Goal: Task Accomplishment & Management: Manage account settings

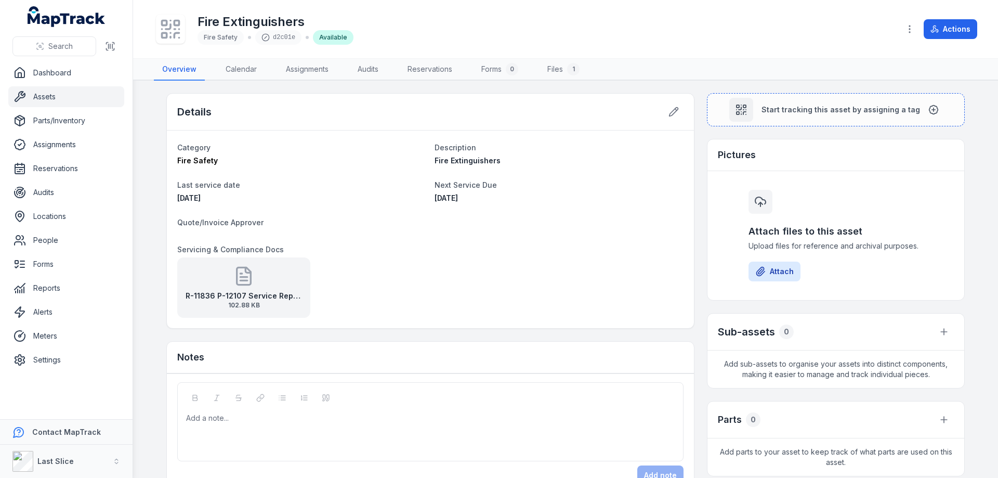
click at [60, 99] on link "Assets" at bounding box center [66, 96] width 116 height 21
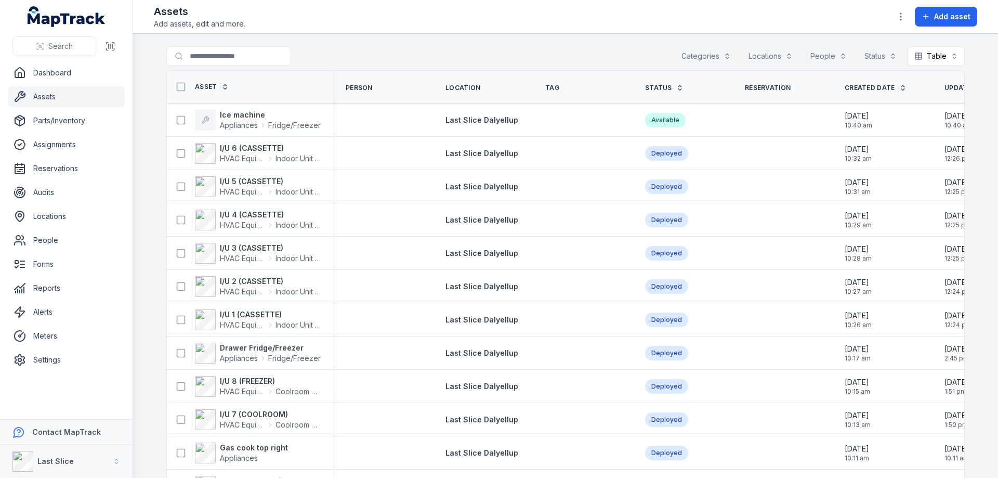
click at [763, 50] on div "Locations" at bounding box center [771, 56] width 58 height 20
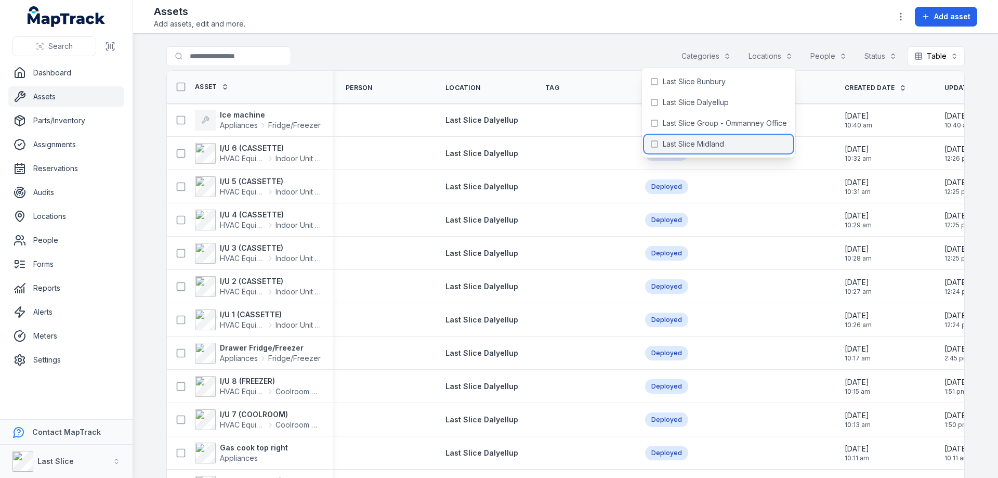
click at [714, 140] on span "Last Slice Midland" at bounding box center [693, 144] width 61 height 10
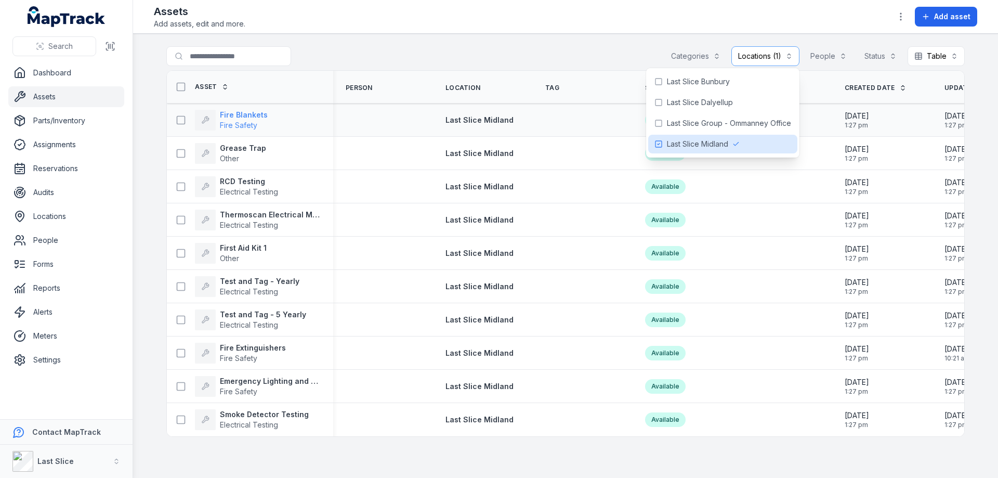
click at [243, 118] on strong "Fire Blankets" at bounding box center [244, 115] width 48 height 10
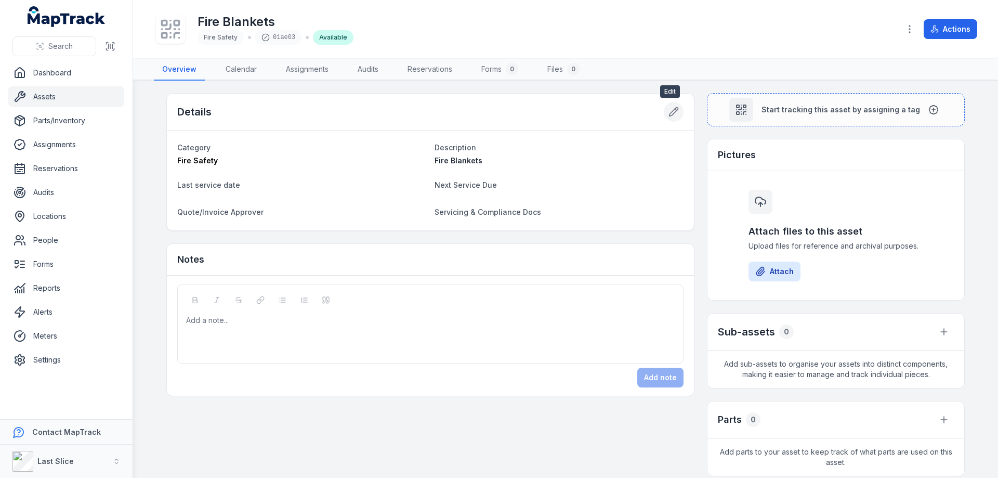
click at [671, 111] on icon at bounding box center [673, 112] width 10 height 10
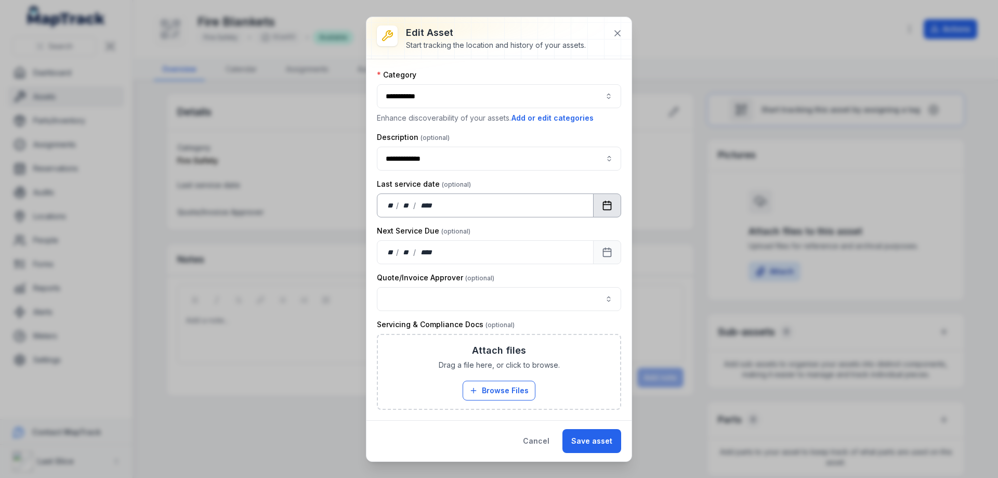
click at [610, 207] on icon "Calendar" at bounding box center [607, 205] width 10 height 10
click at [604, 260] on button "Calendar" at bounding box center [607, 252] width 28 height 24
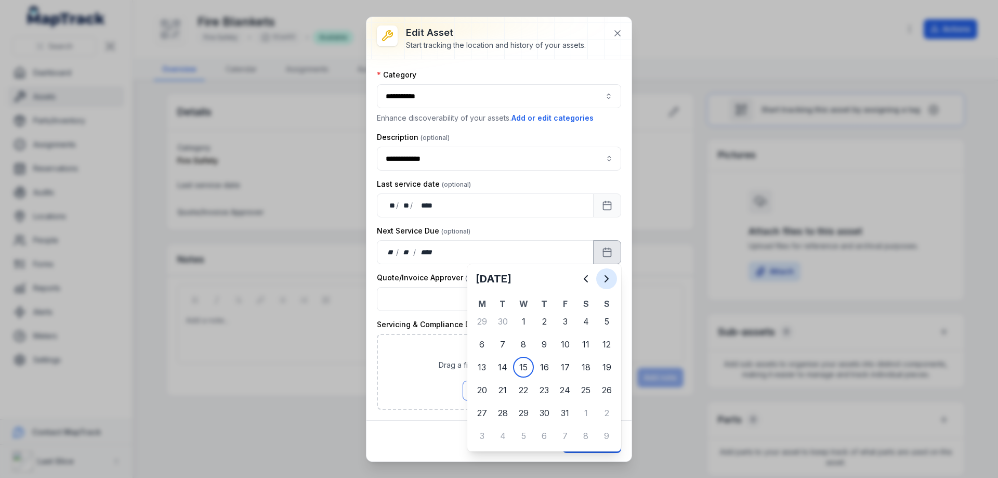
click at [604, 279] on icon "Next" at bounding box center [606, 278] width 12 height 12
click at [604, 278] on icon "Next" at bounding box center [606, 278] width 12 height 12
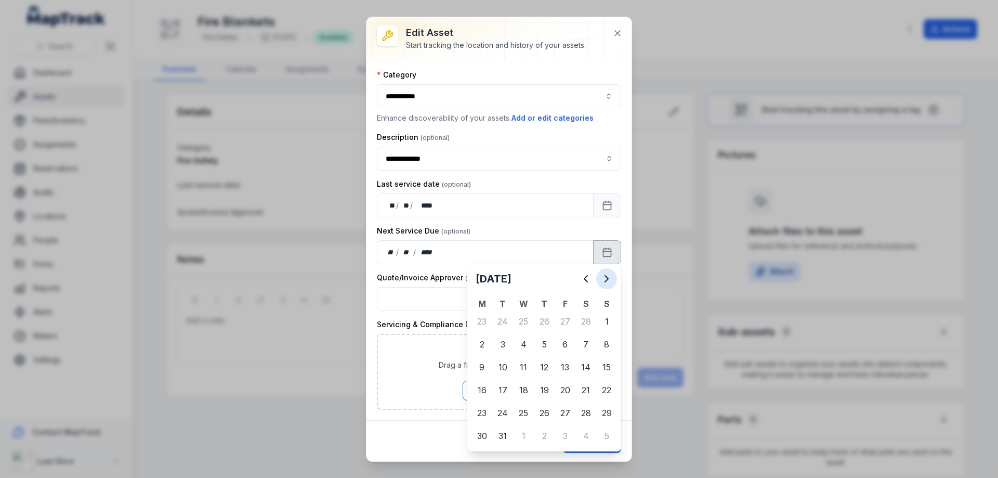
click at [604, 278] on icon "Next" at bounding box center [606, 278] width 12 height 12
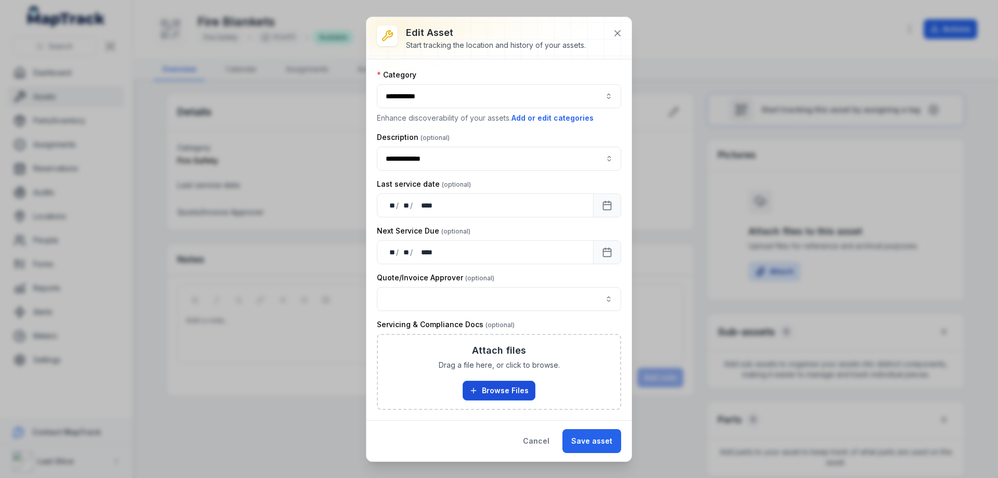
click at [507, 386] on button "Browse Files" at bounding box center [499, 390] width 73 height 20
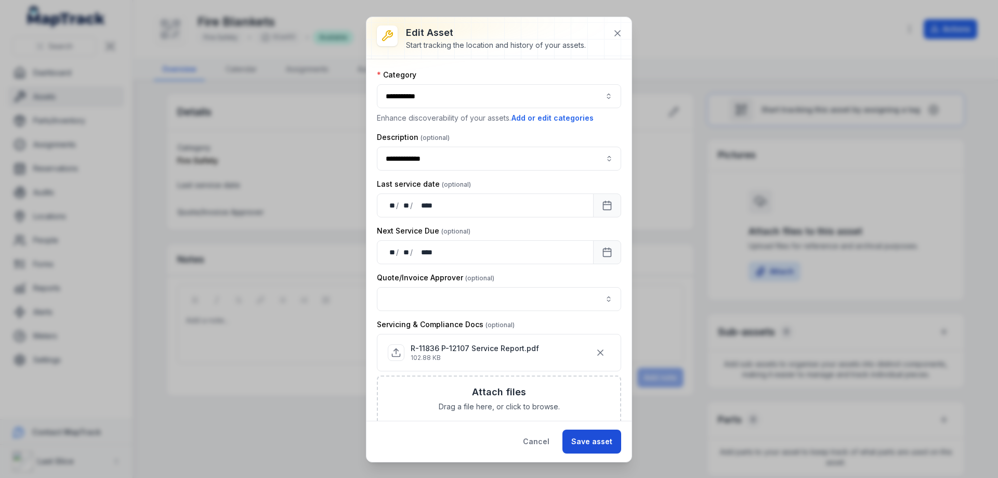
click at [601, 447] on button "Save asset" at bounding box center [591, 441] width 59 height 24
